Goal: Task Accomplishment & Management: Use online tool/utility

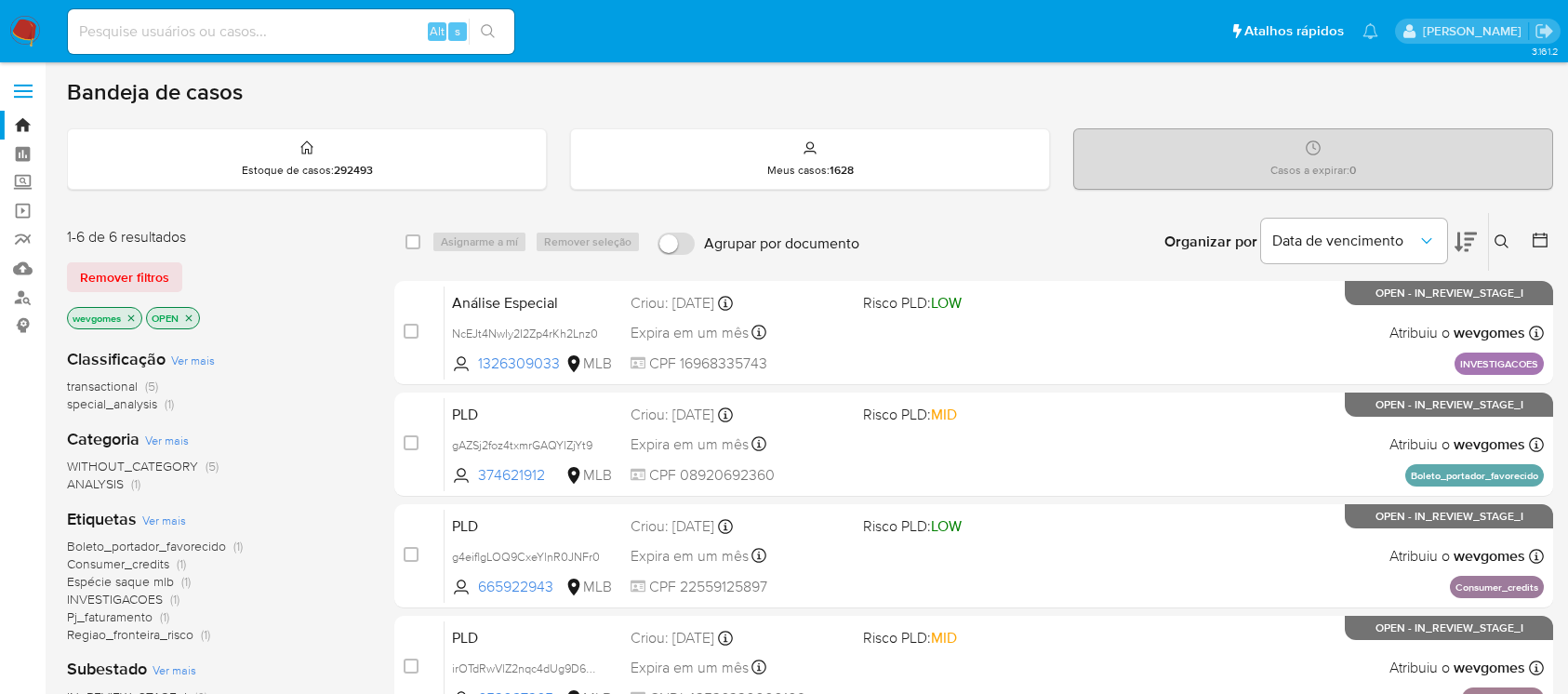
scroll to position [165, 0]
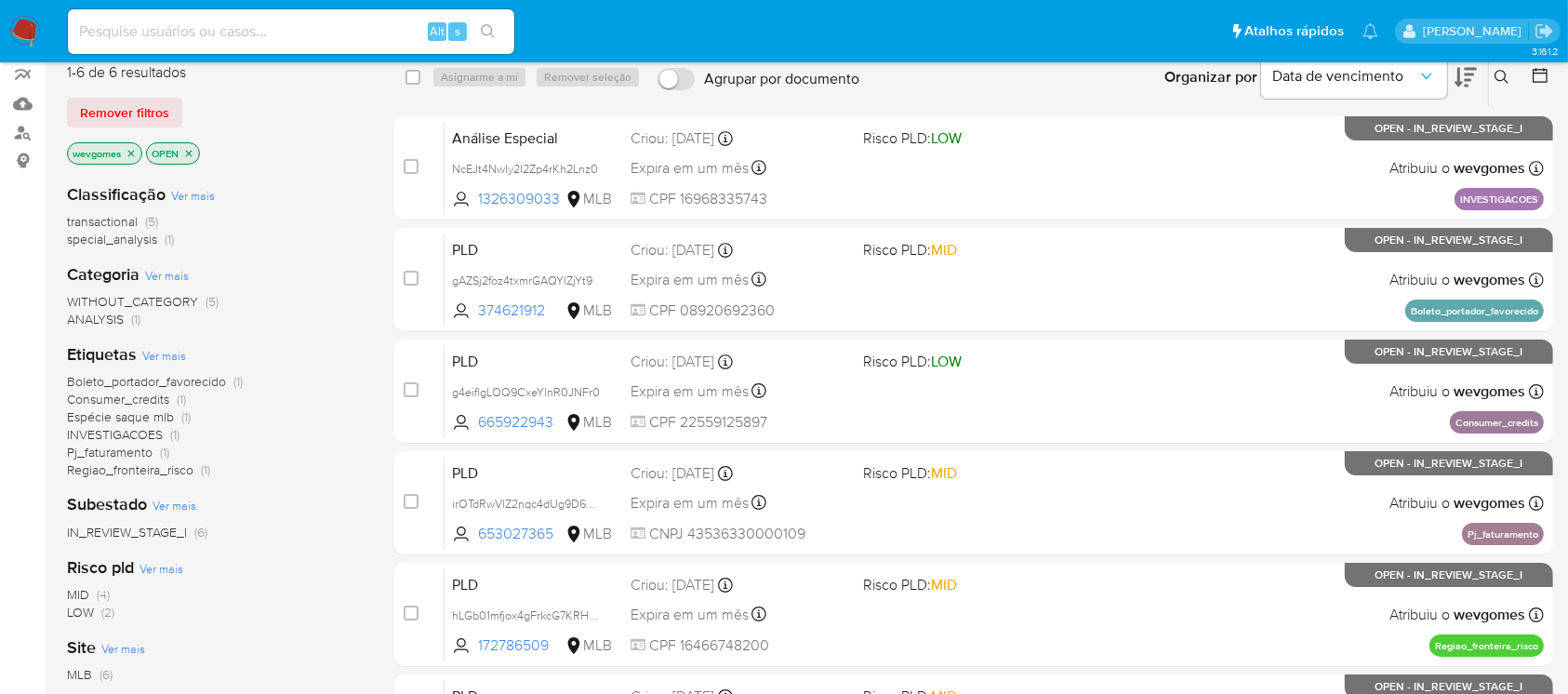
click at [30, 34] on img at bounding box center [25, 32] width 32 height 32
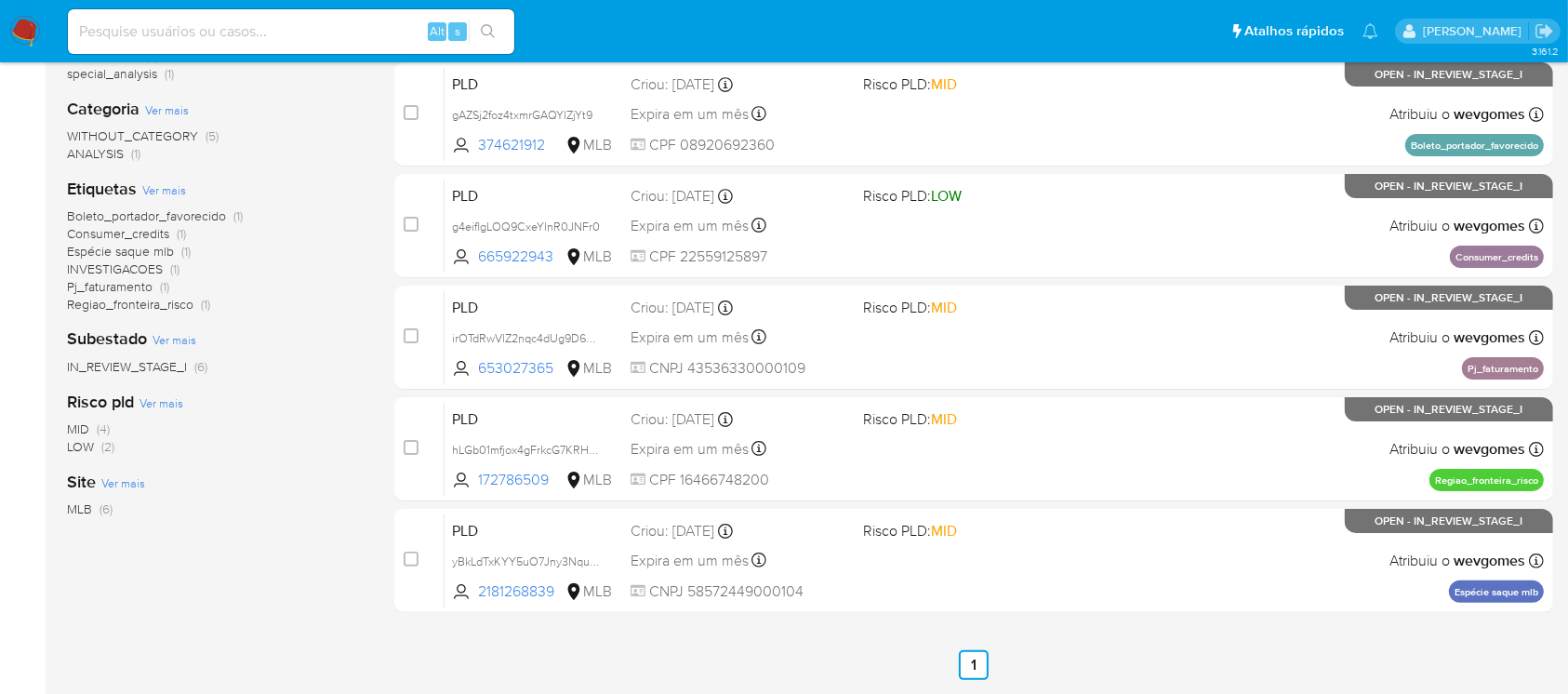
scroll to position [165, 0]
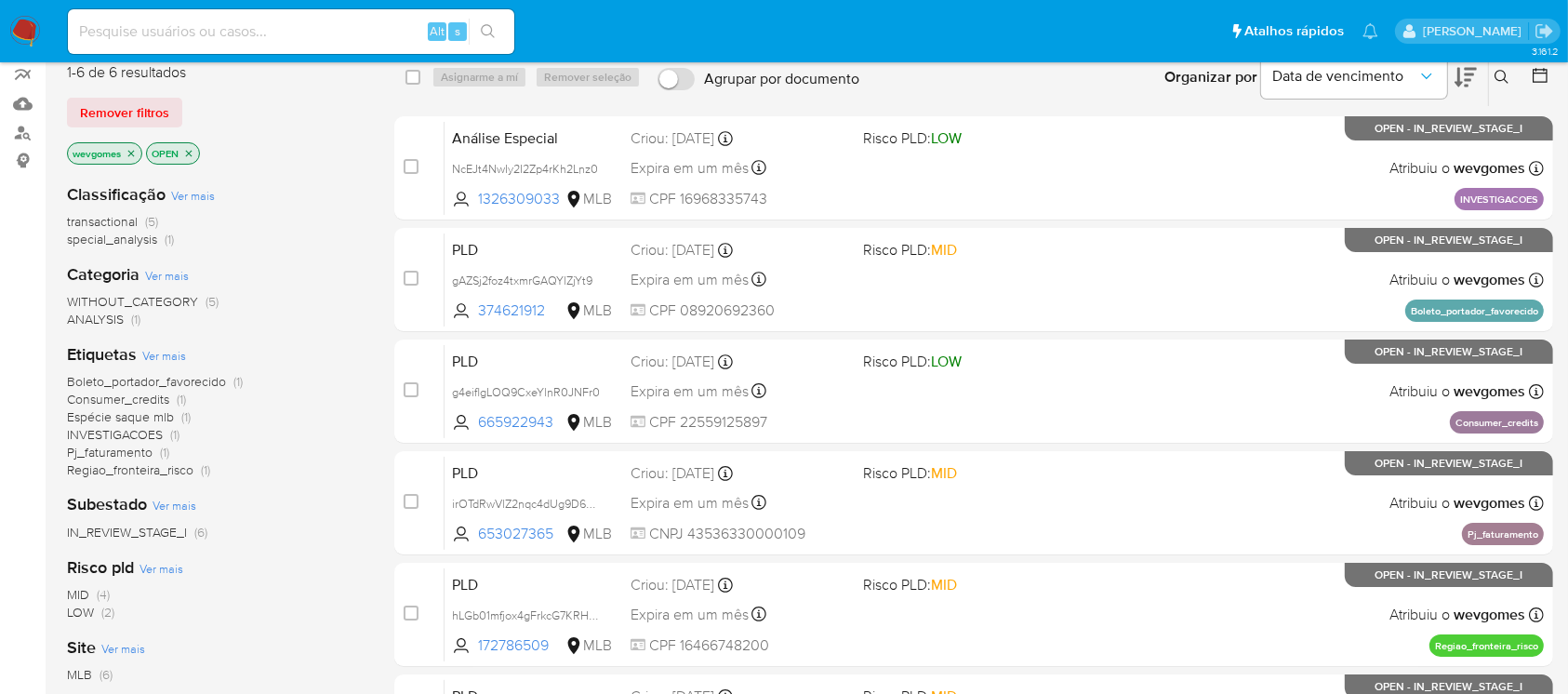
click at [108, 397] on span "Consumer_credits" at bounding box center [118, 399] width 102 height 19
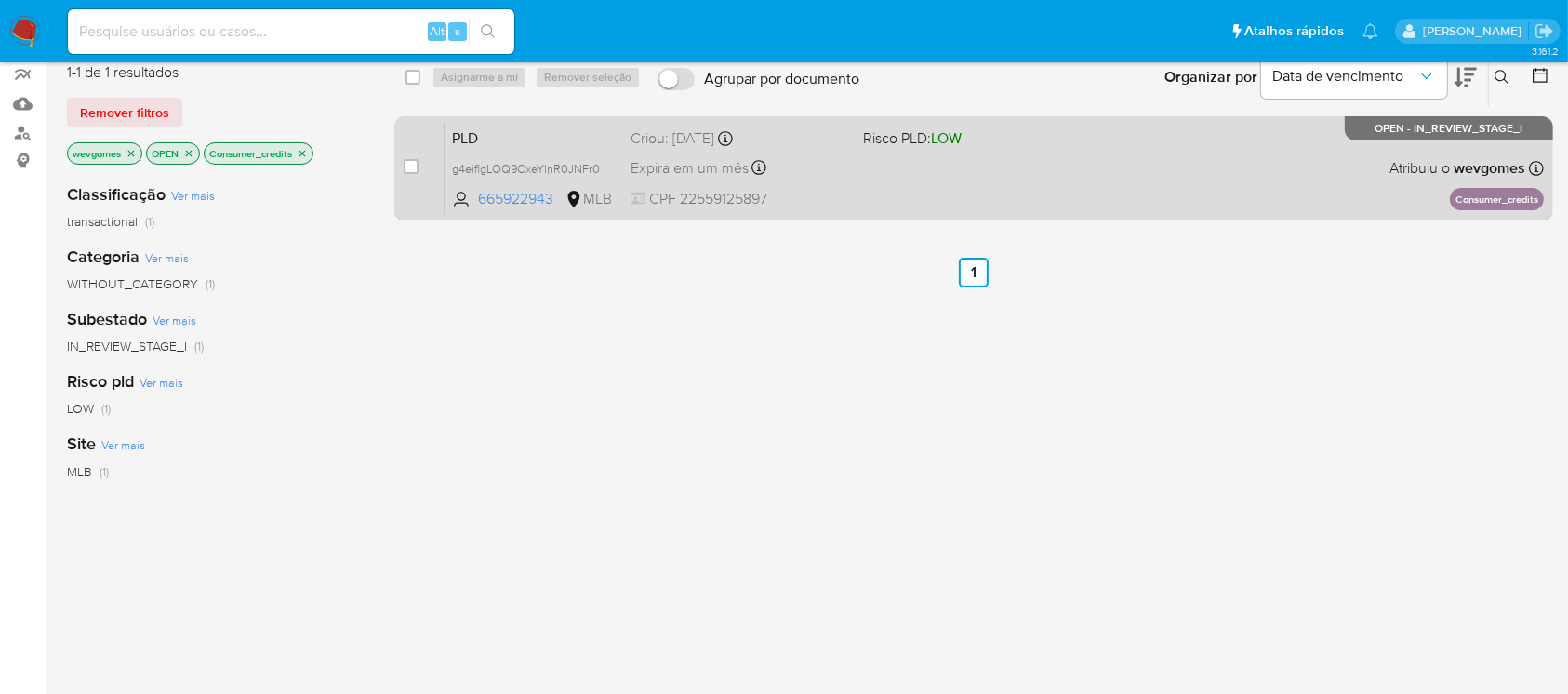
click at [894, 190] on div "PLD g4eiflgLOQ9CxeYlnR0JNFr0 665922943 MLB Risco PLD: LOW Criou: 12/09/2025 Cri…" at bounding box center [994, 168] width 1099 height 94
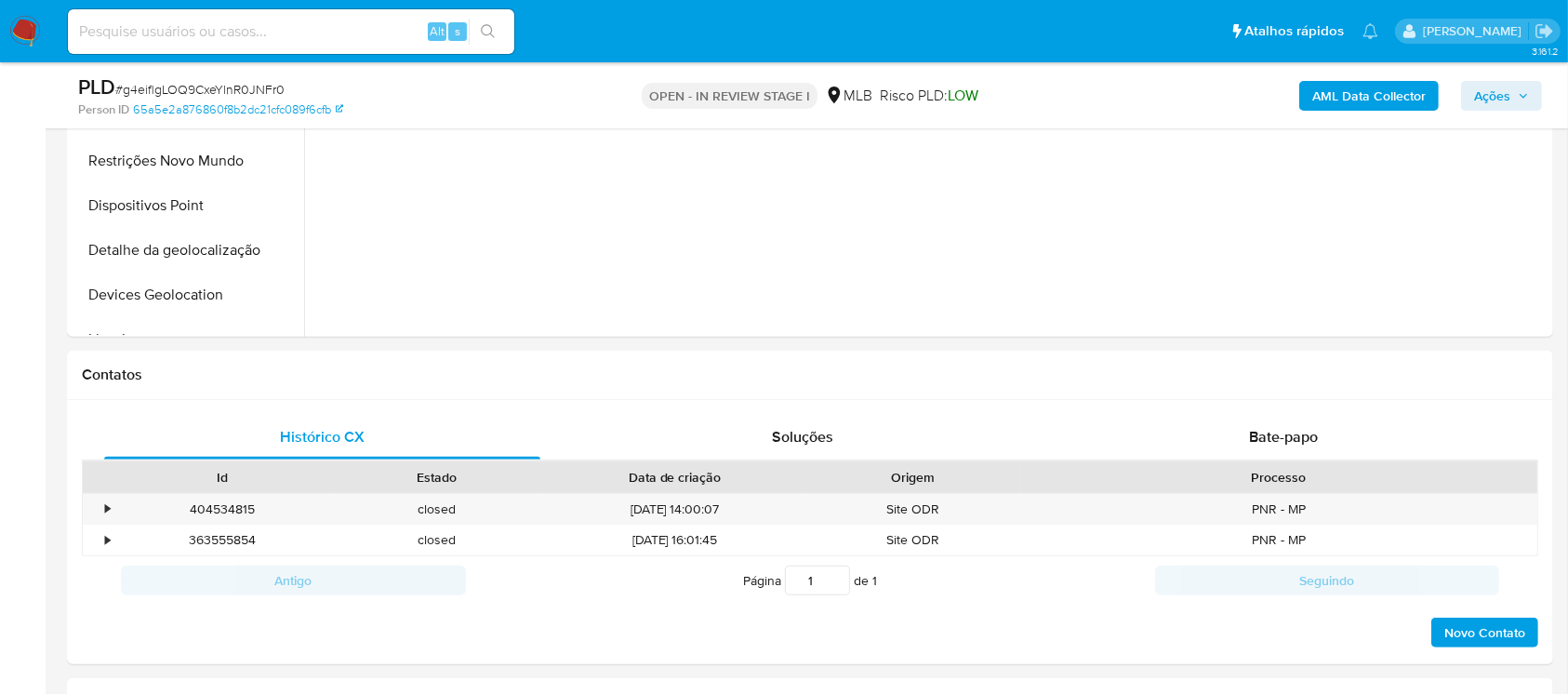
select select "10"
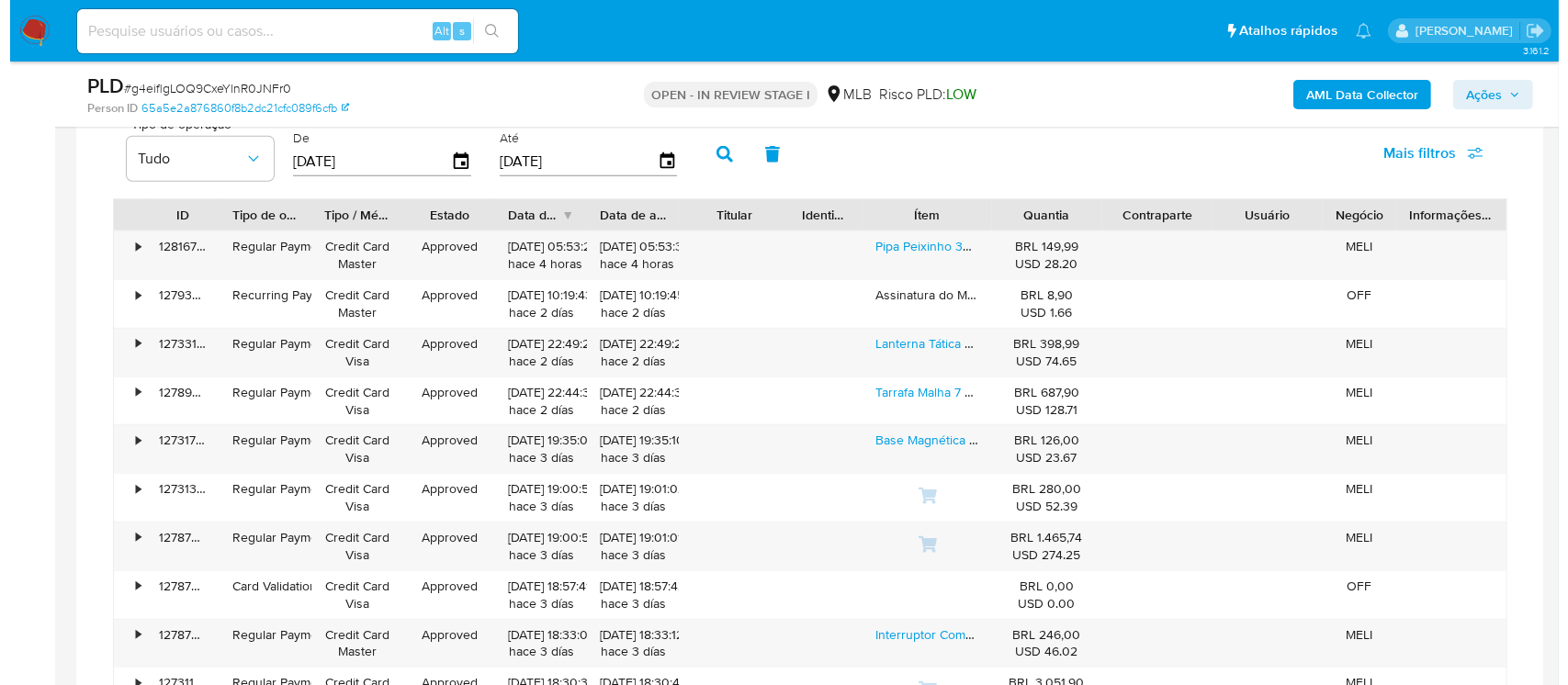
scroll to position [2507, 0]
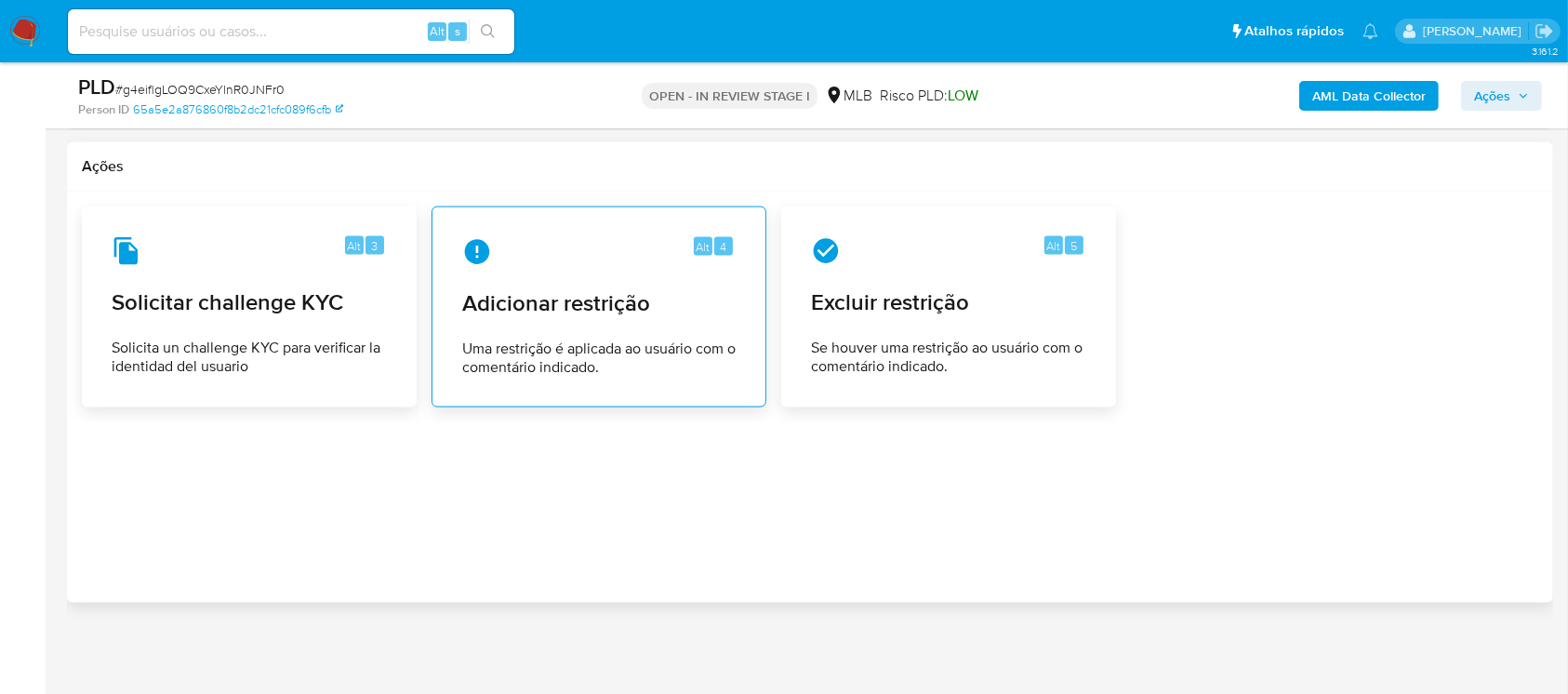
click at [561, 289] on span "Adicionar restrição" at bounding box center [600, 303] width 274 height 28
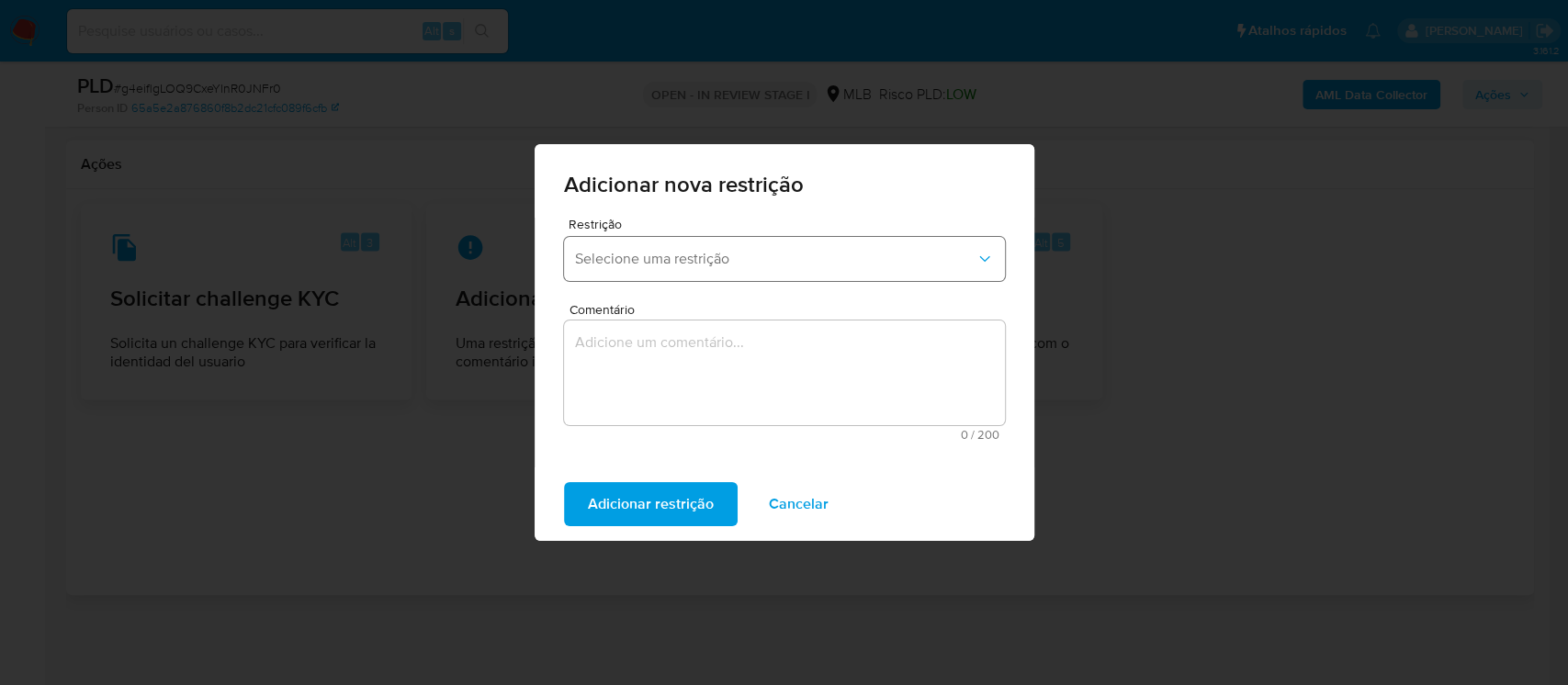
click at [980, 262] on icon "button" at bounding box center [985, 259] width 19 height 19
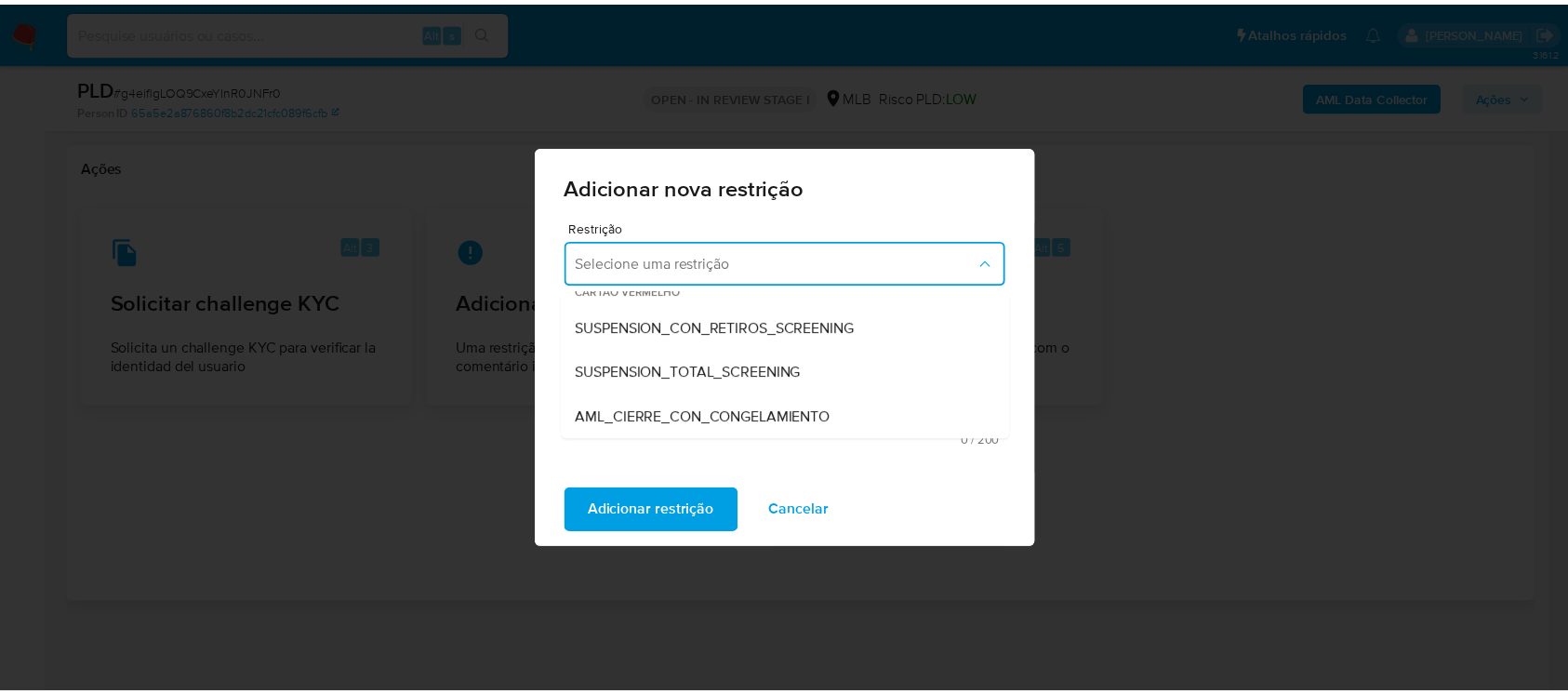
scroll to position [0, 0]
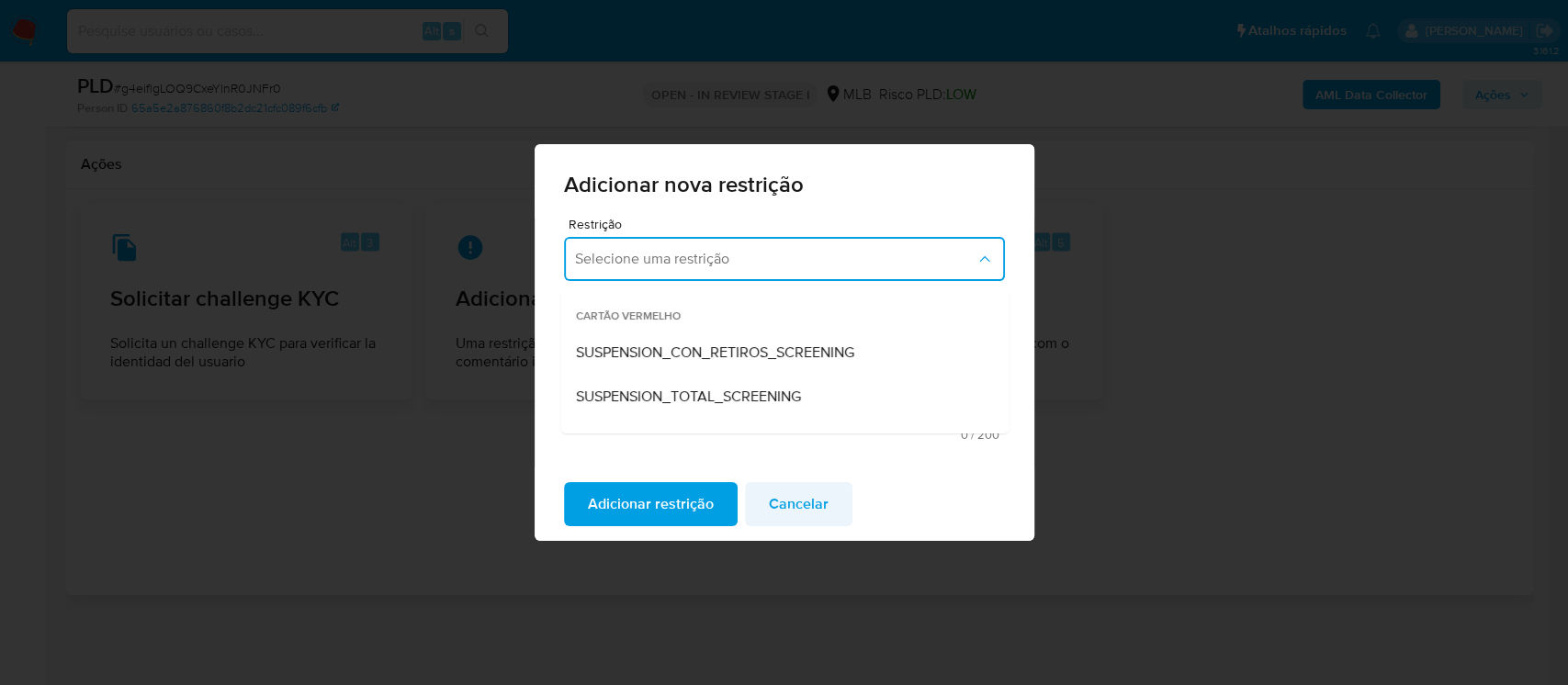
click at [786, 509] on span "Cancelar" at bounding box center [798, 504] width 60 height 40
